Goal: Find specific page/section: Find specific page/section

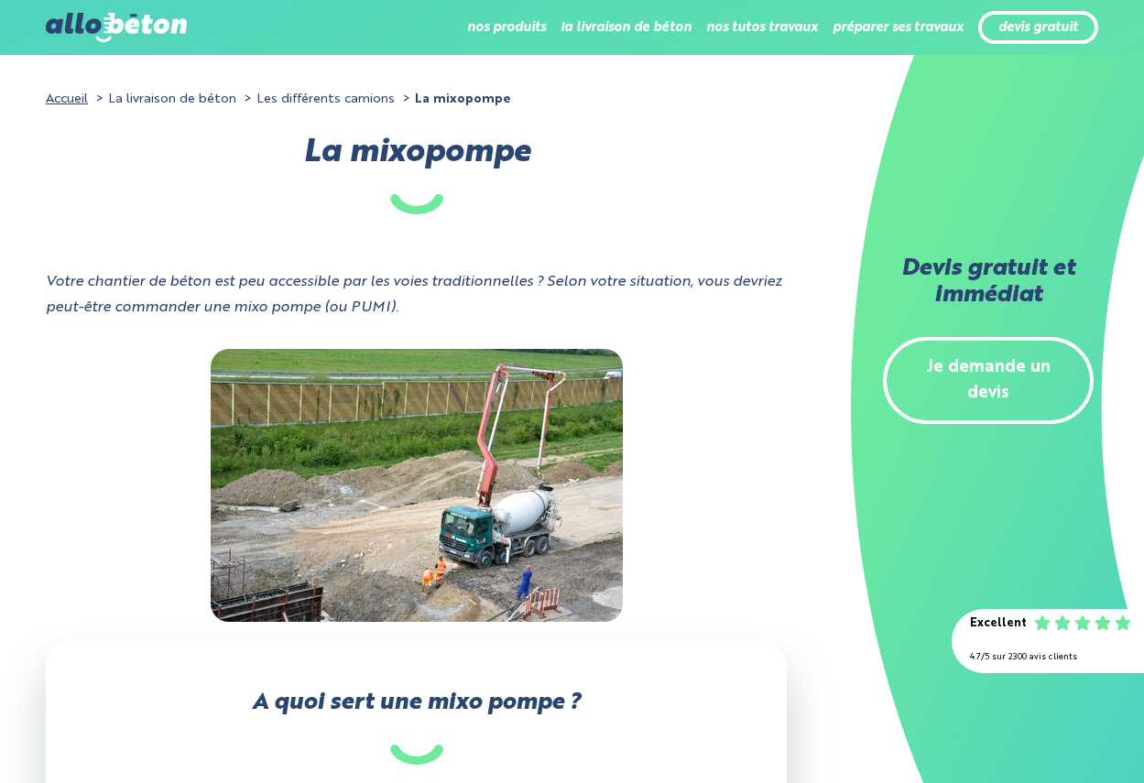
click at [145, 102] on li "La livraison de béton" at bounding box center [164, 99] width 145 height 27
click at [63, 98] on link "Accueil" at bounding box center [67, 98] width 42 height 13
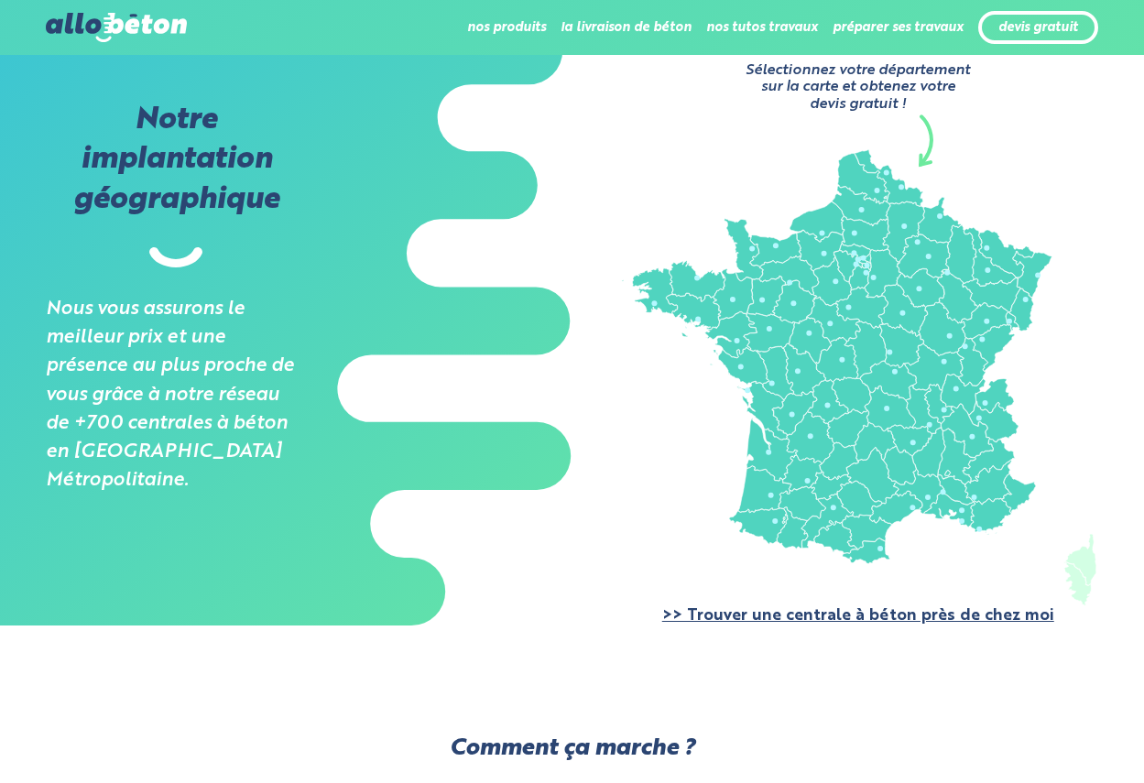
scroll to position [1556, 0]
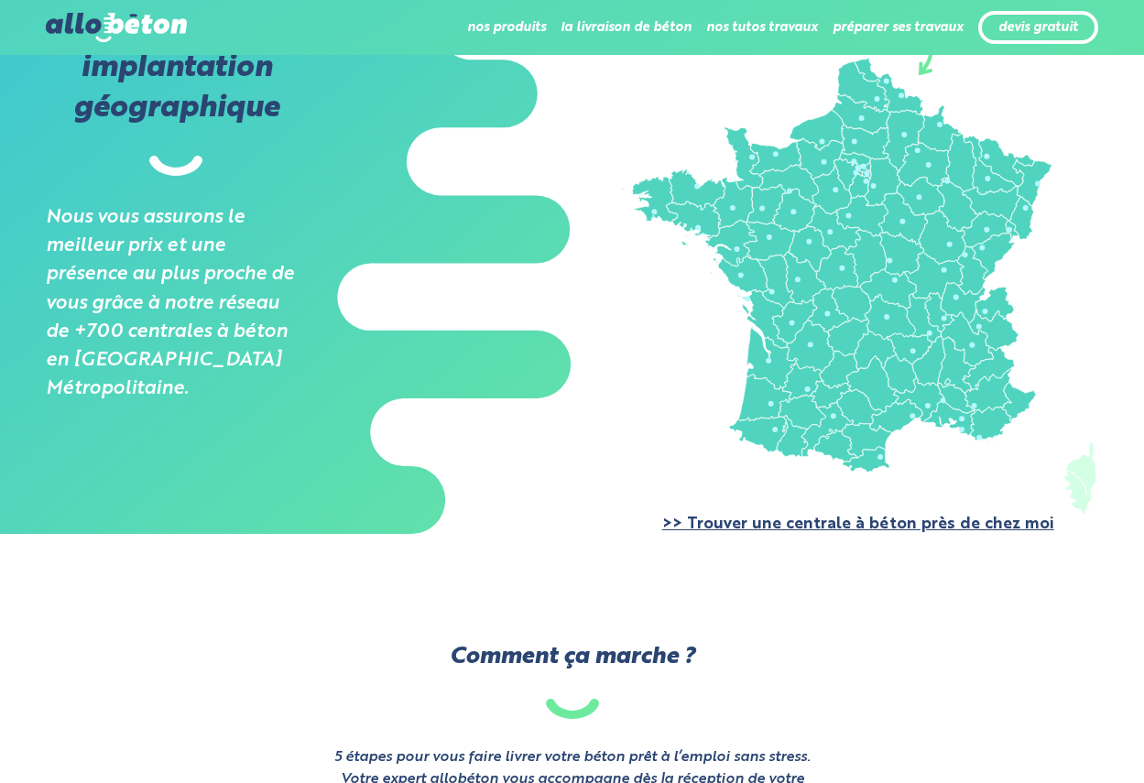
click at [774, 523] on link ">> Trouver une centrale à béton près de chez moi" at bounding box center [858, 524] width 392 height 16
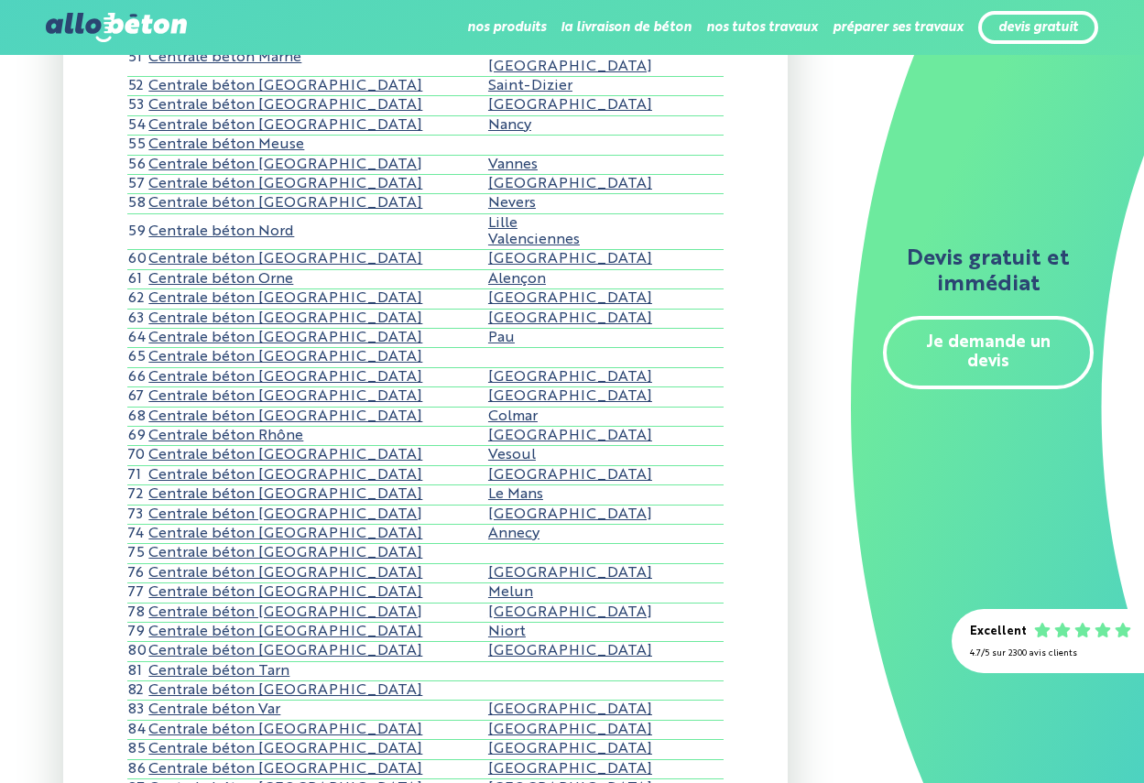
scroll to position [1190, 0]
